Goal: Find specific page/section: Find specific page/section

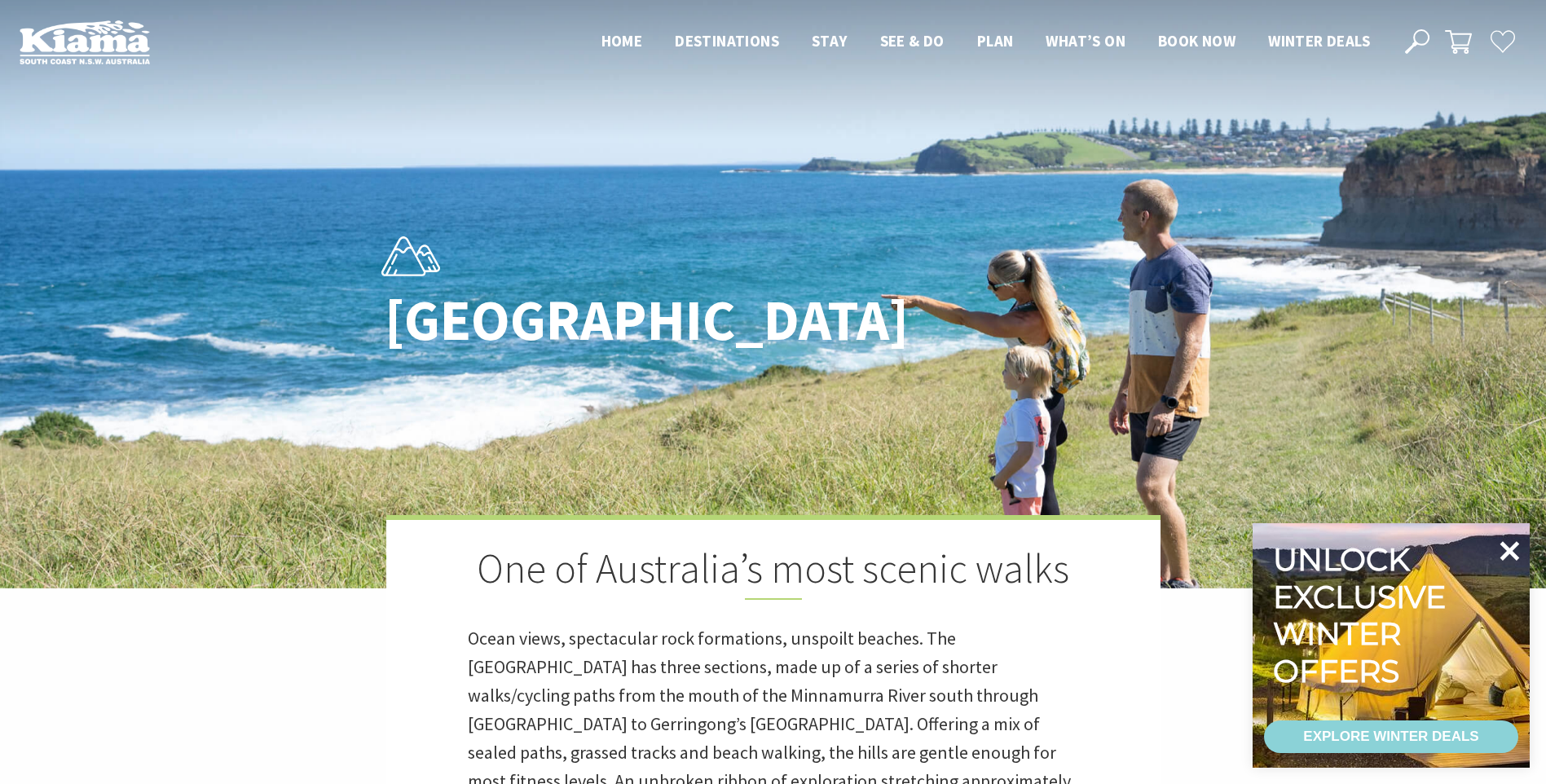
click at [1516, 549] on icon at bounding box center [1508, 550] width 39 height 39
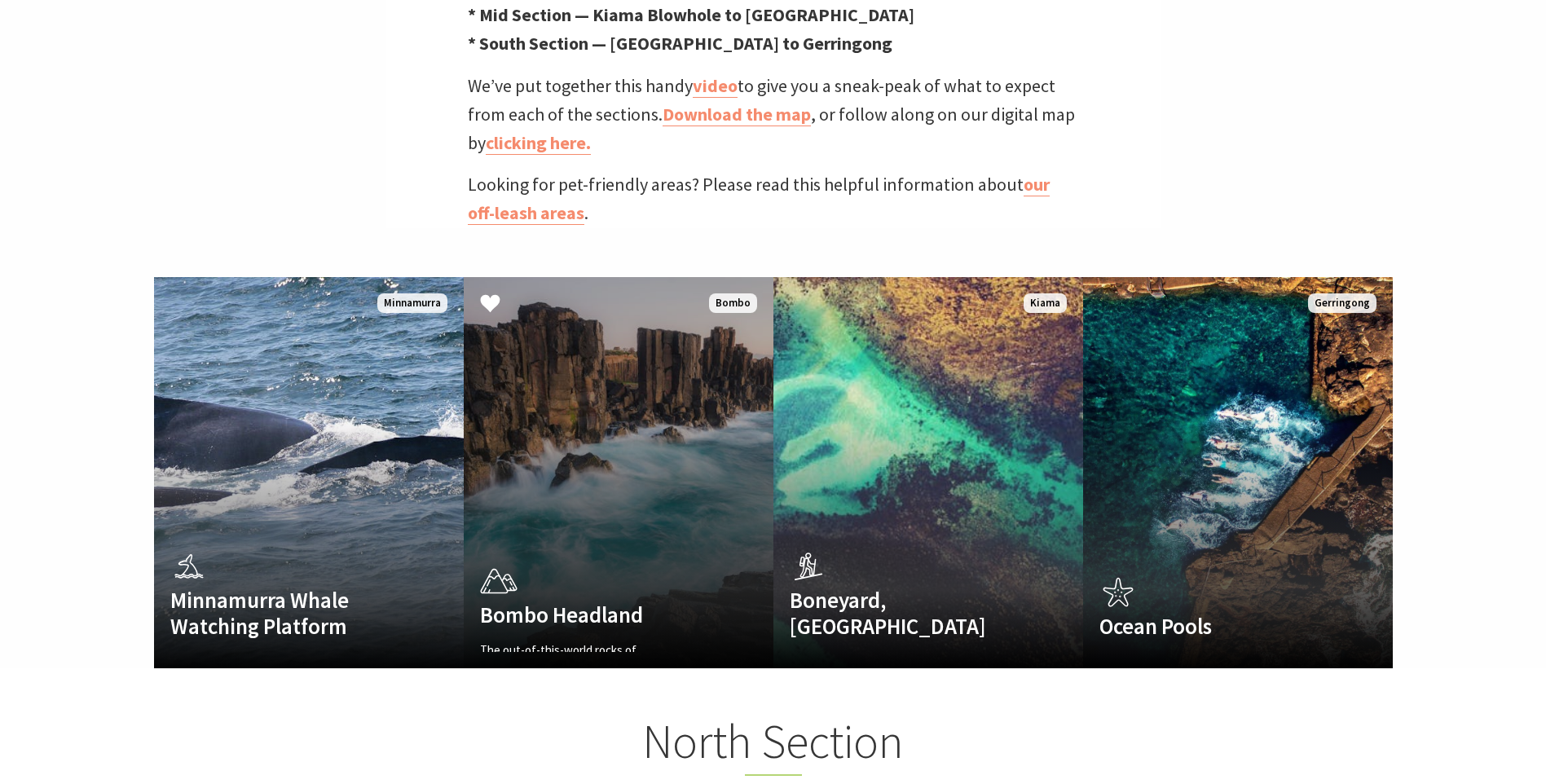
scroll to position [977, 0]
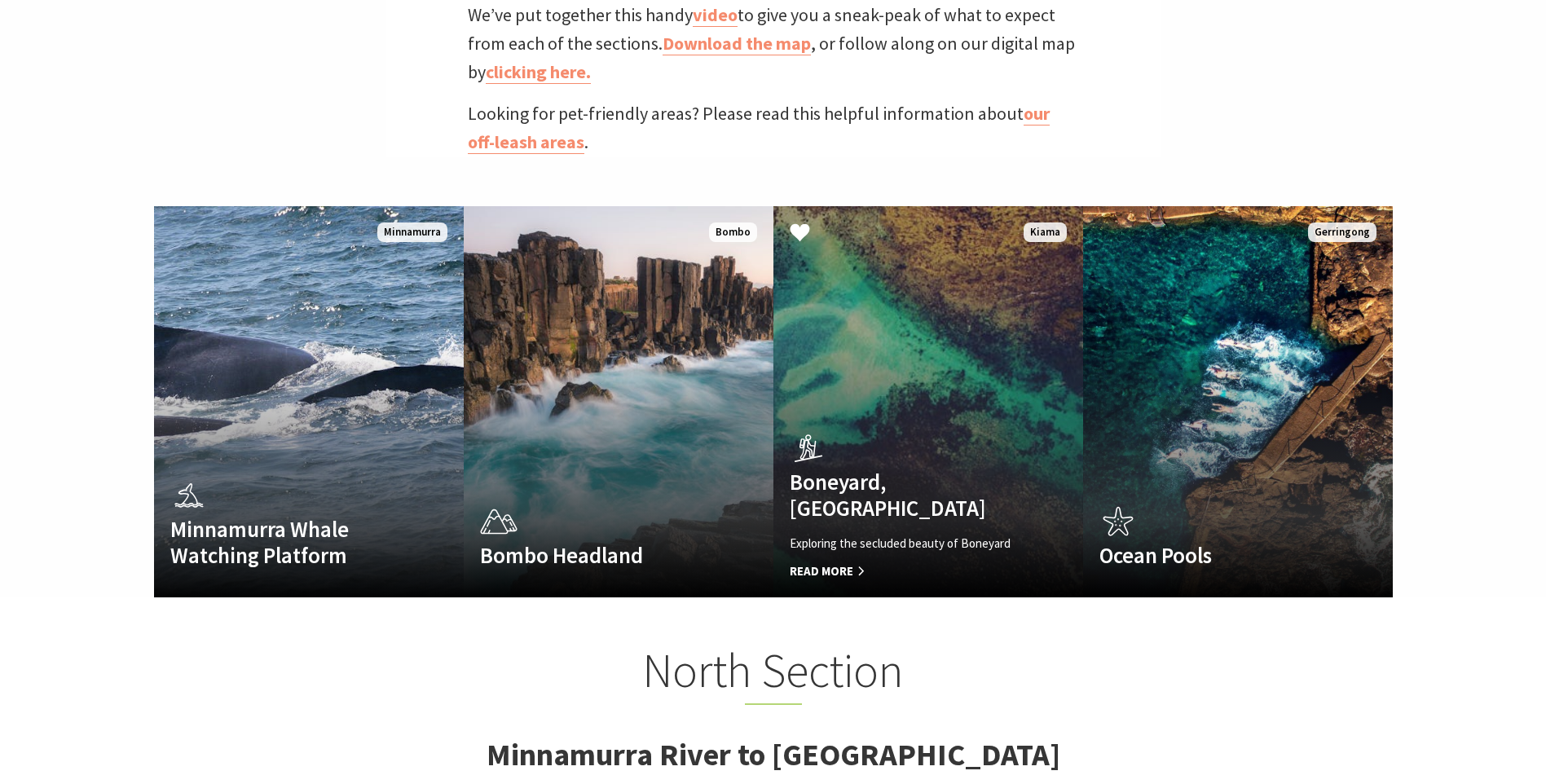
click at [967, 427] on div "Boneyard, Kiama Exploring the secluded beauty of Boneyard Read More" at bounding box center [904, 504] width 263 height 154
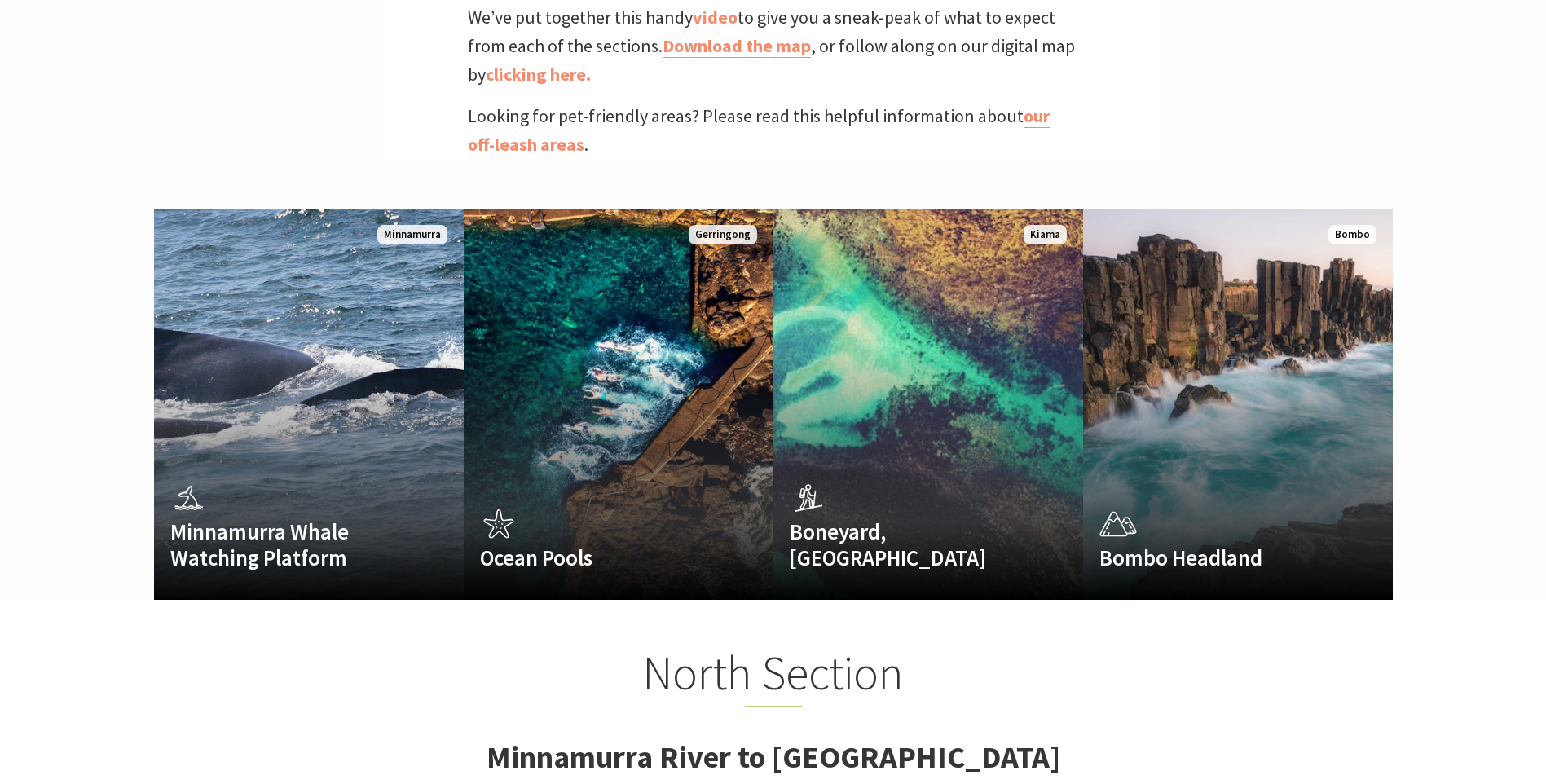
scroll to position [528, 1567]
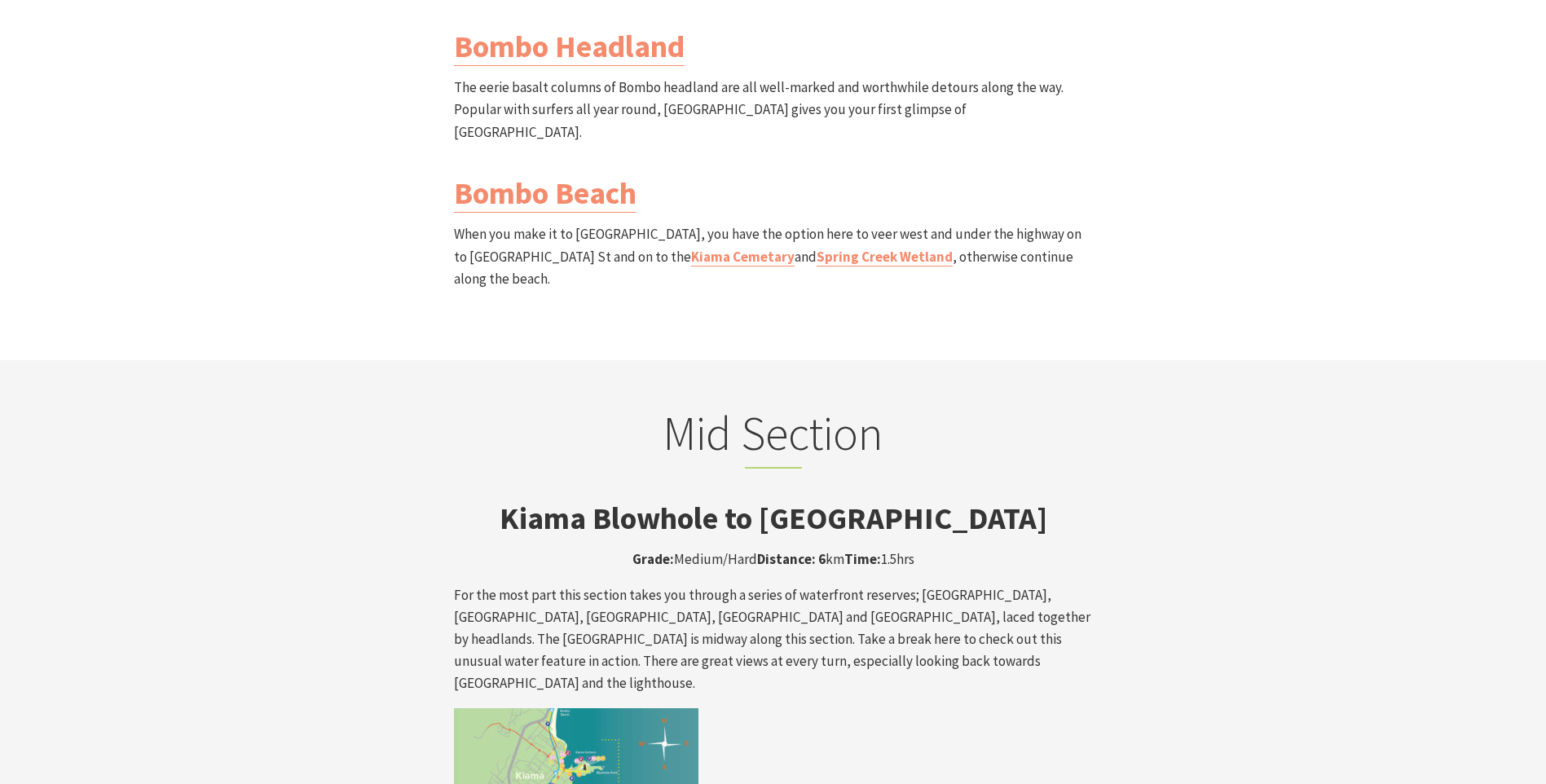
scroll to position [2118, 0]
